Goal: Information Seeking & Learning: Understand process/instructions

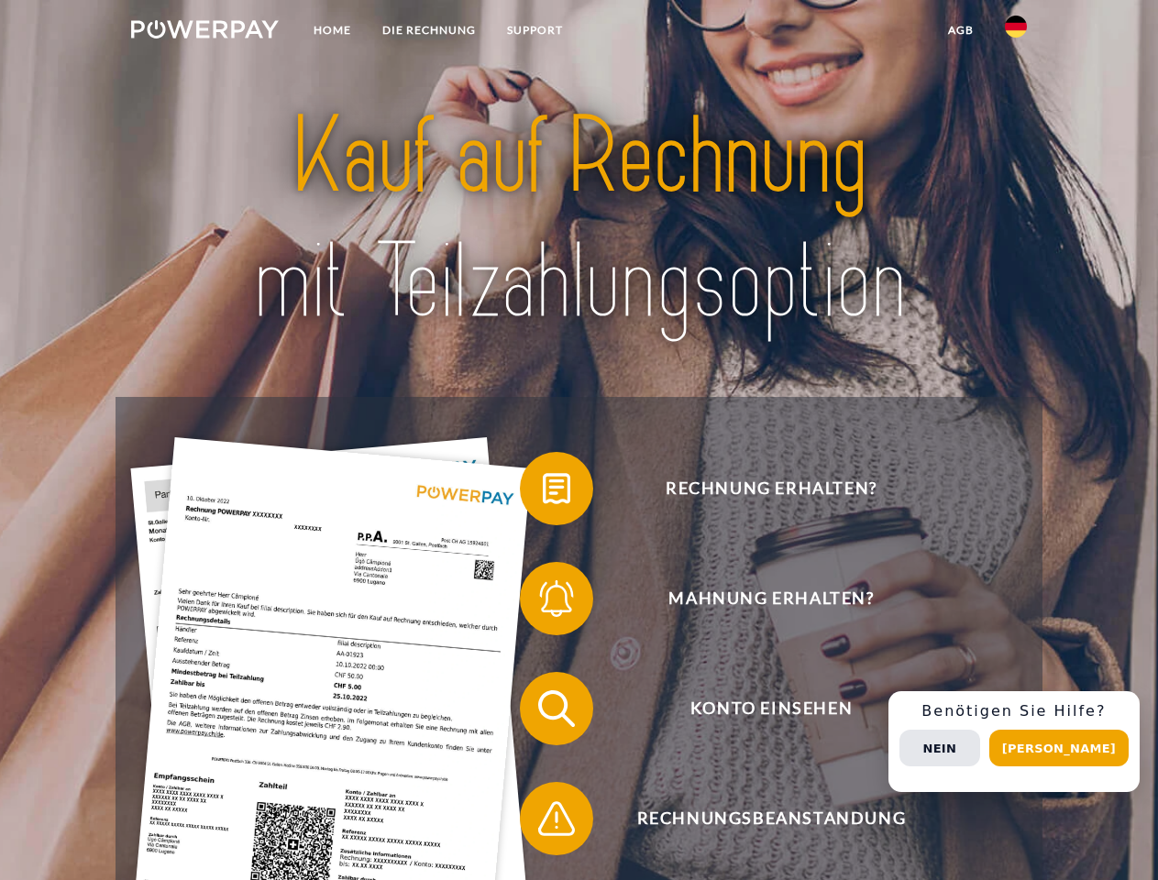
click at [204, 32] on img at bounding box center [205, 29] width 148 height 18
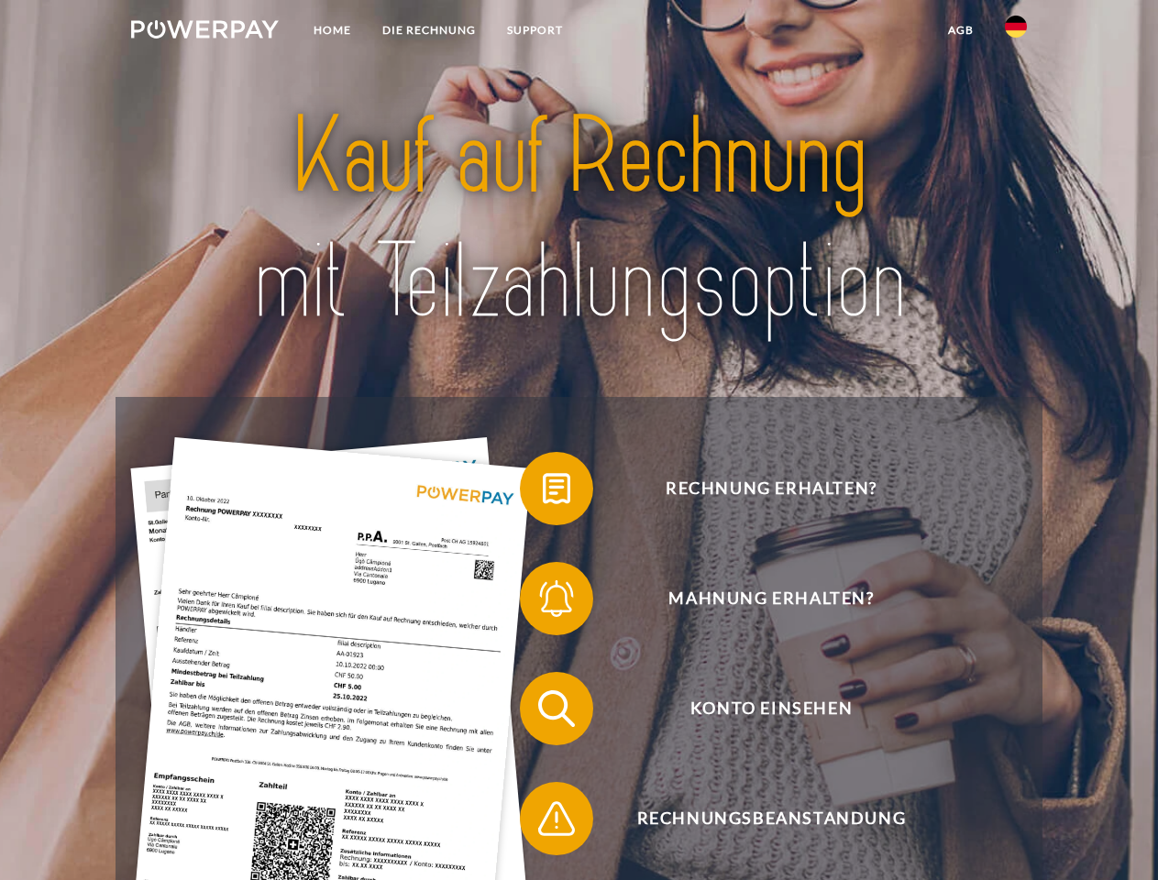
click at [1015, 32] on img at bounding box center [1015, 27] width 22 height 22
click at [960, 30] on link "agb" at bounding box center [960, 30] width 57 height 33
click at [543, 492] on span at bounding box center [529, 489] width 92 height 92
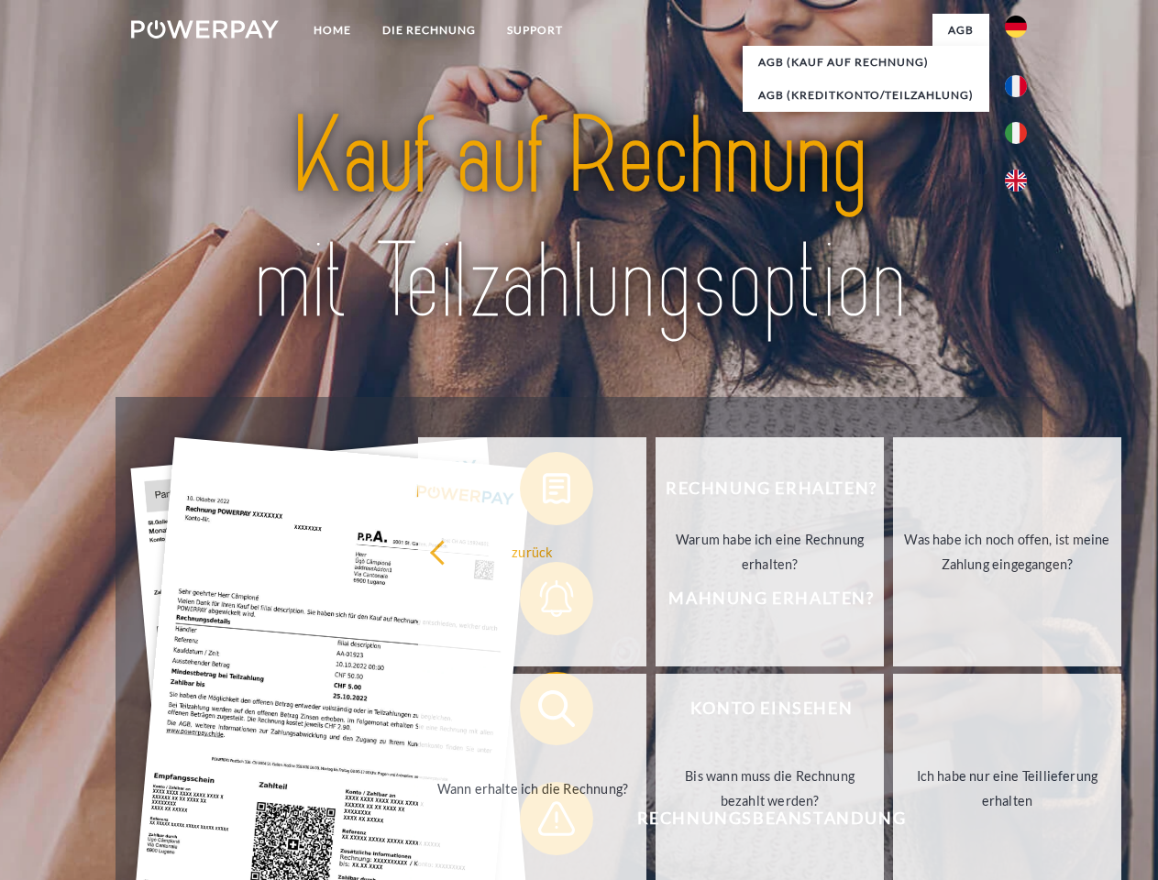
click at [543, 602] on div "Rechnung erhalten? Mahnung erhalten? Konto einsehen" at bounding box center [578, 763] width 926 height 733
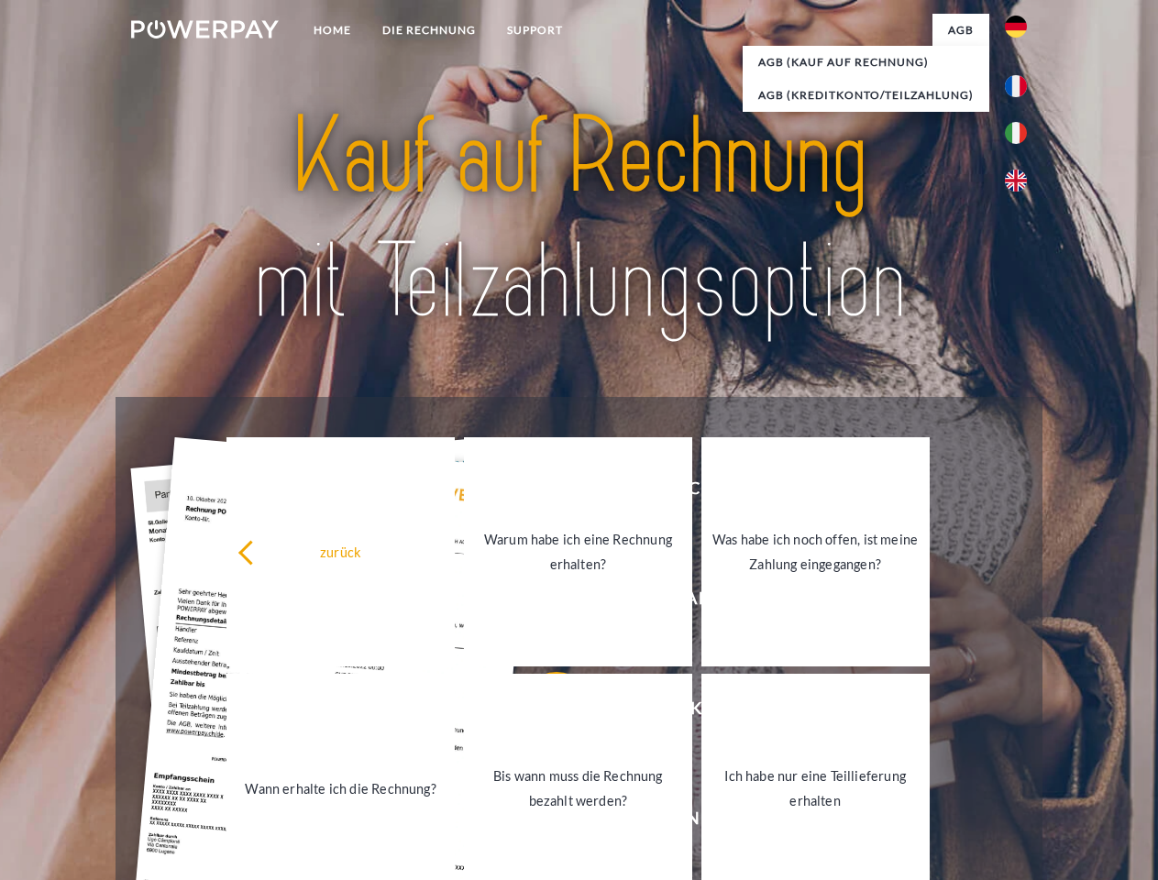
click at [543, 712] on link "Bis wann muss die Rechnung bezahlt werden?" at bounding box center [578, 788] width 228 height 229
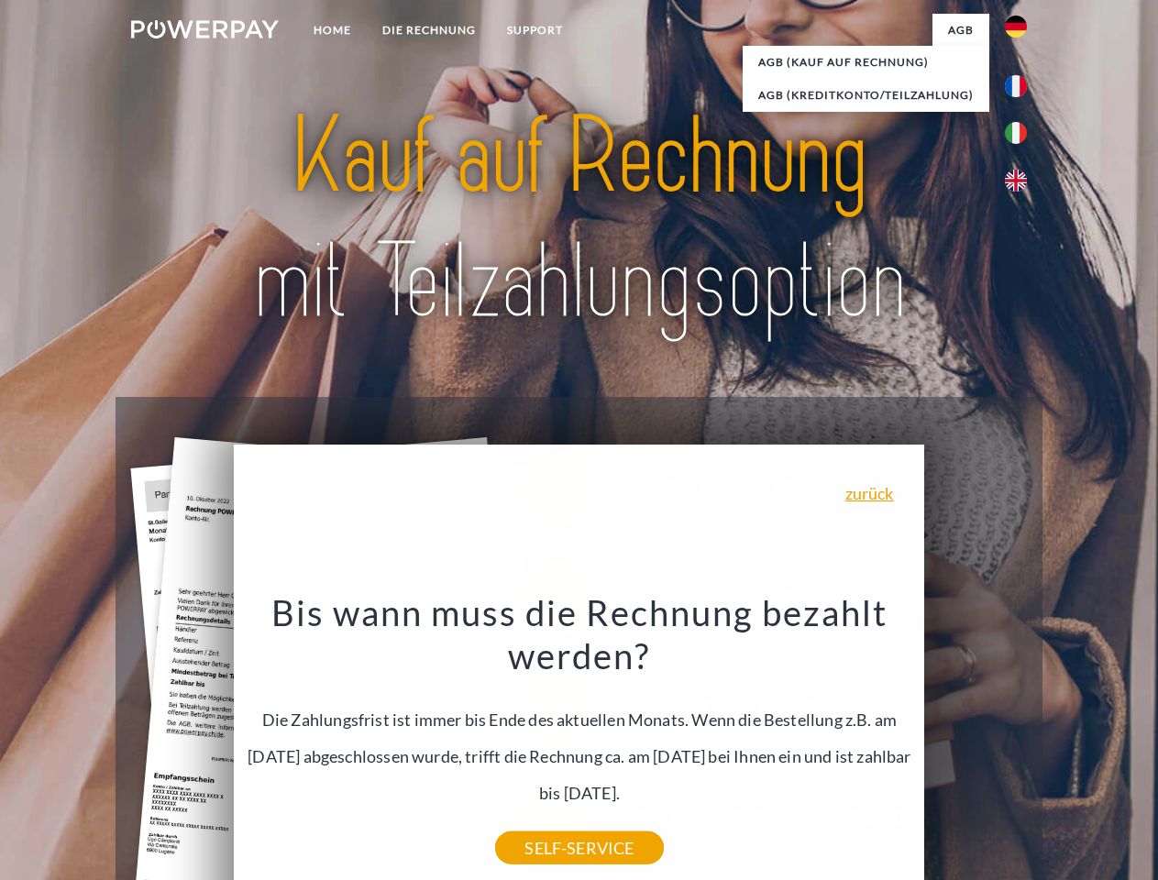
click at [1020, 741] on div "Rechnung erhalten? Mahnung erhalten? Konto einsehen" at bounding box center [578, 763] width 926 height 733
click at [975, 745] on span "Konto einsehen" at bounding box center [770, 708] width 449 height 73
click at [1065, 748] on header "Home DIE RECHNUNG SUPPORT" at bounding box center [579, 633] width 1158 height 1266
